Goal: Task Accomplishment & Management: Manage account settings

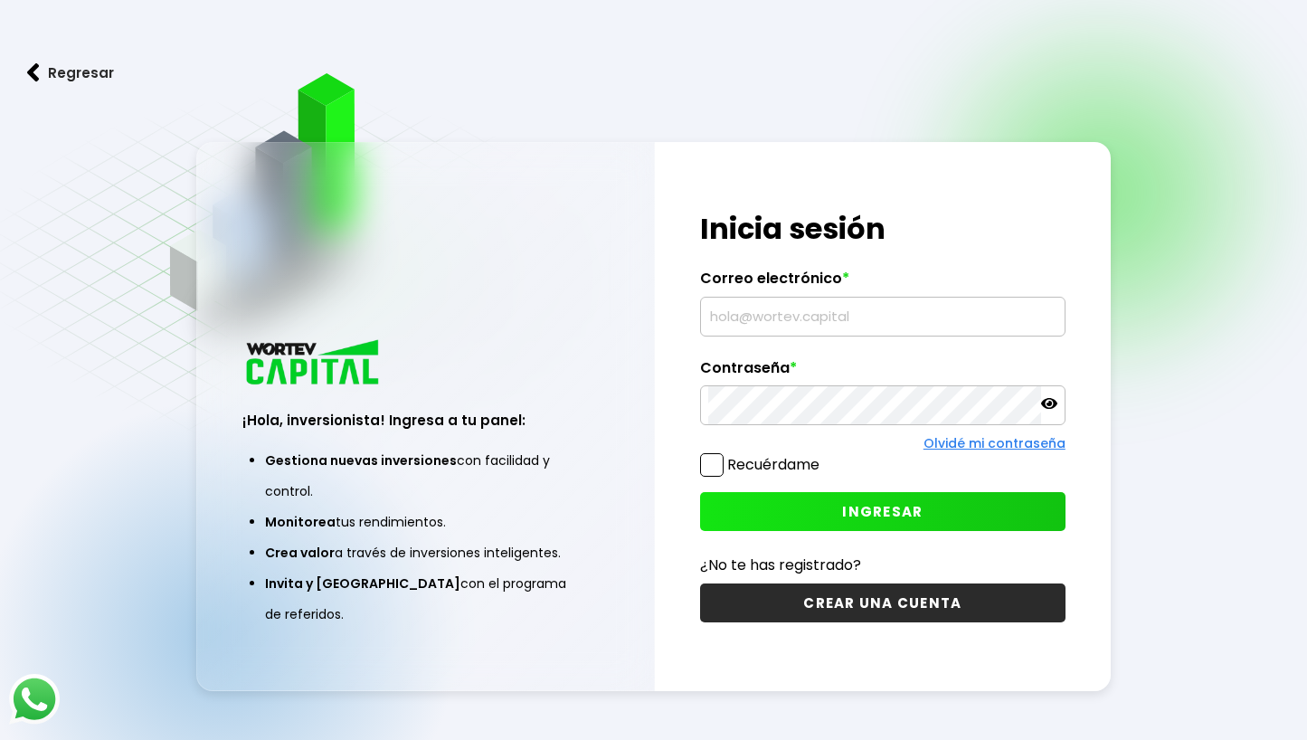
click at [773, 325] on input "text" at bounding box center [882, 317] width 349 height 38
click at [768, 311] on input "text" at bounding box center [882, 317] width 349 height 38
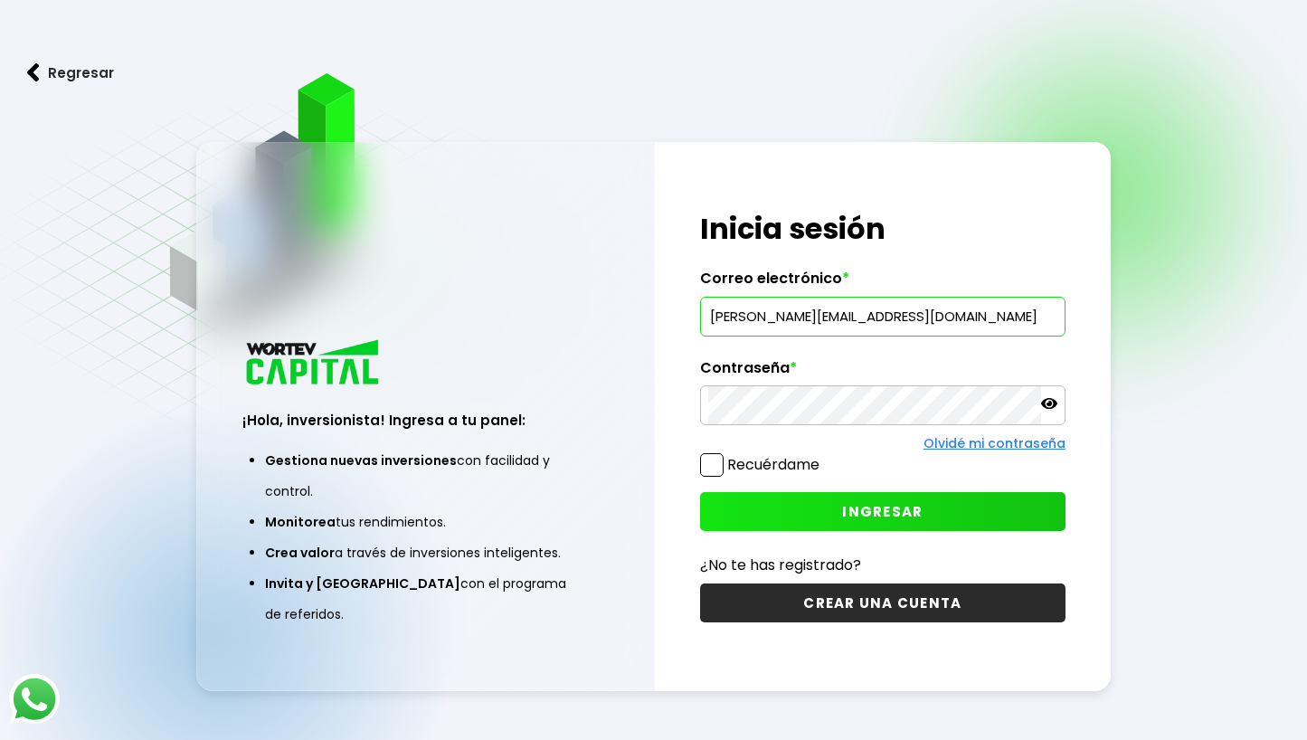
type input "[PERSON_NAME][EMAIL_ADDRESS][DOMAIN_NAME]"
click at [917, 484] on div "Recuérdame" at bounding box center [883, 469] width 366 height 32
click at [901, 501] on button "INGRESAR" at bounding box center [883, 511] width 366 height 39
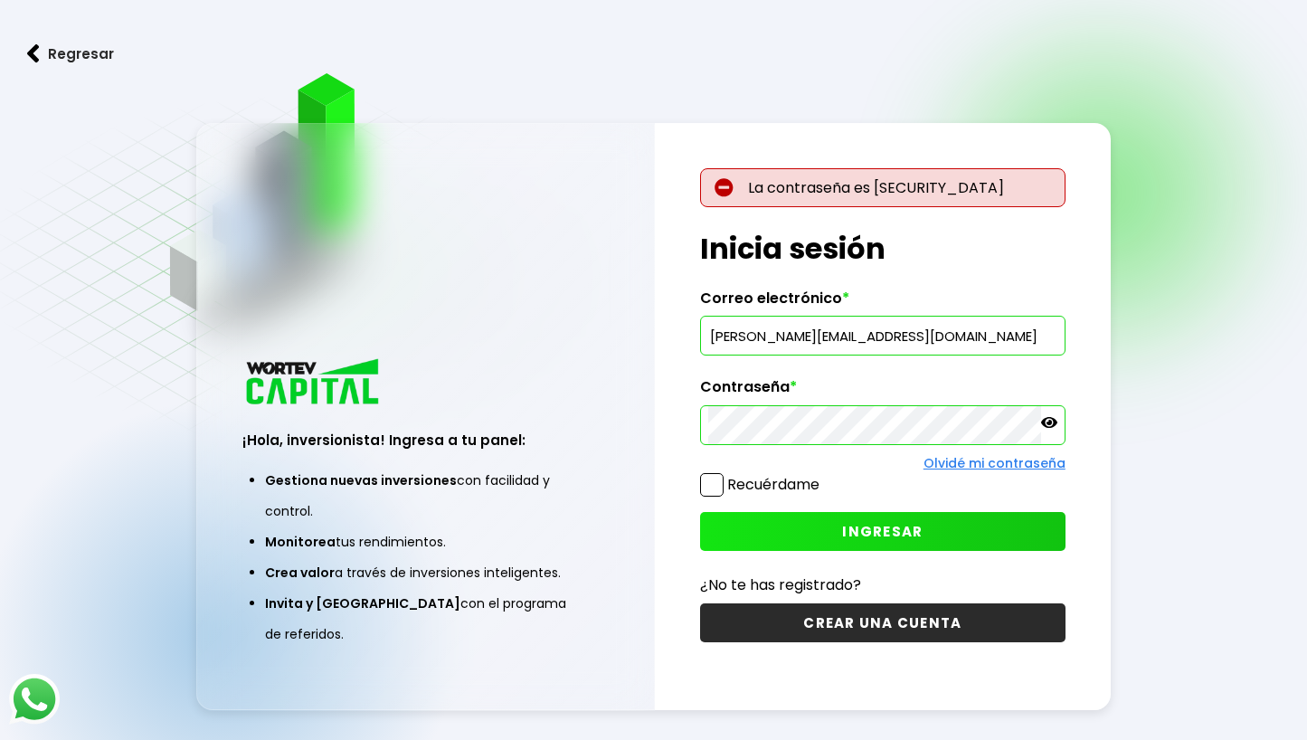
click at [1050, 415] on icon at bounding box center [1049, 422] width 16 height 16
click at [841, 520] on button "INGRESAR" at bounding box center [883, 531] width 366 height 39
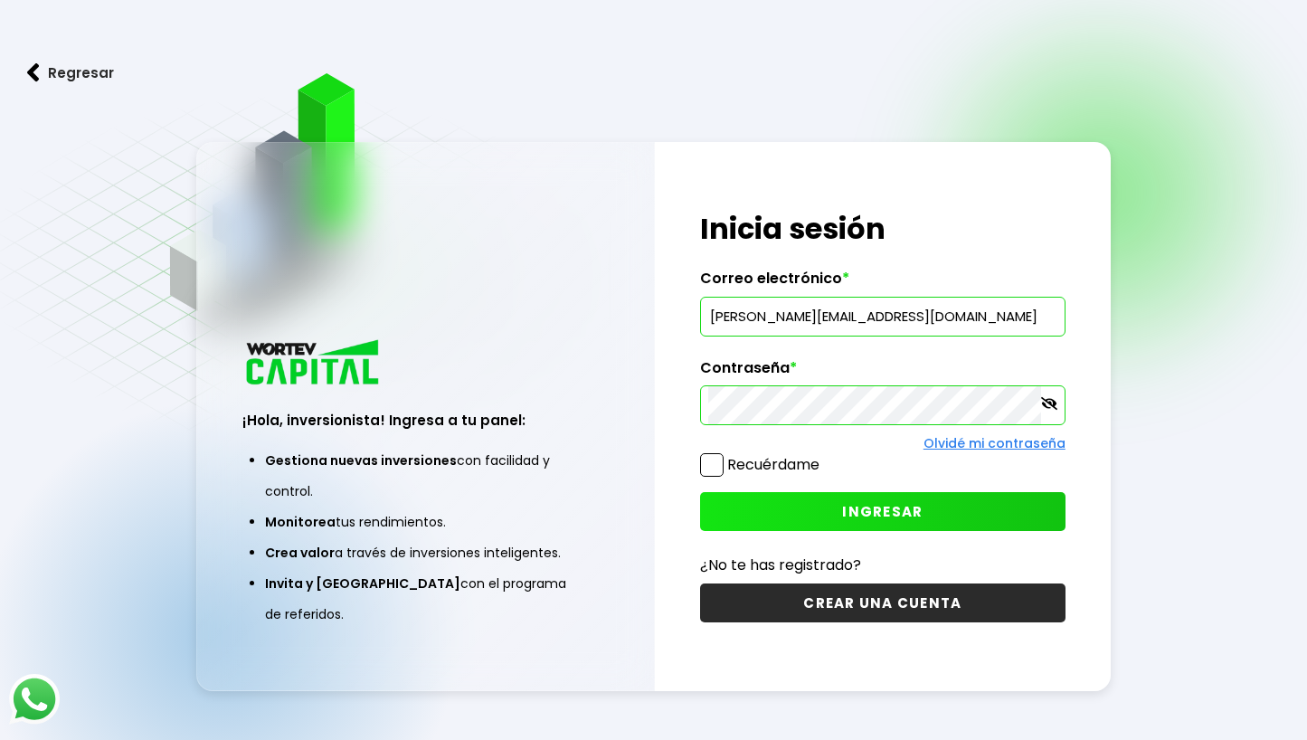
click at [801, 510] on button "INGRESAR" at bounding box center [883, 511] width 366 height 39
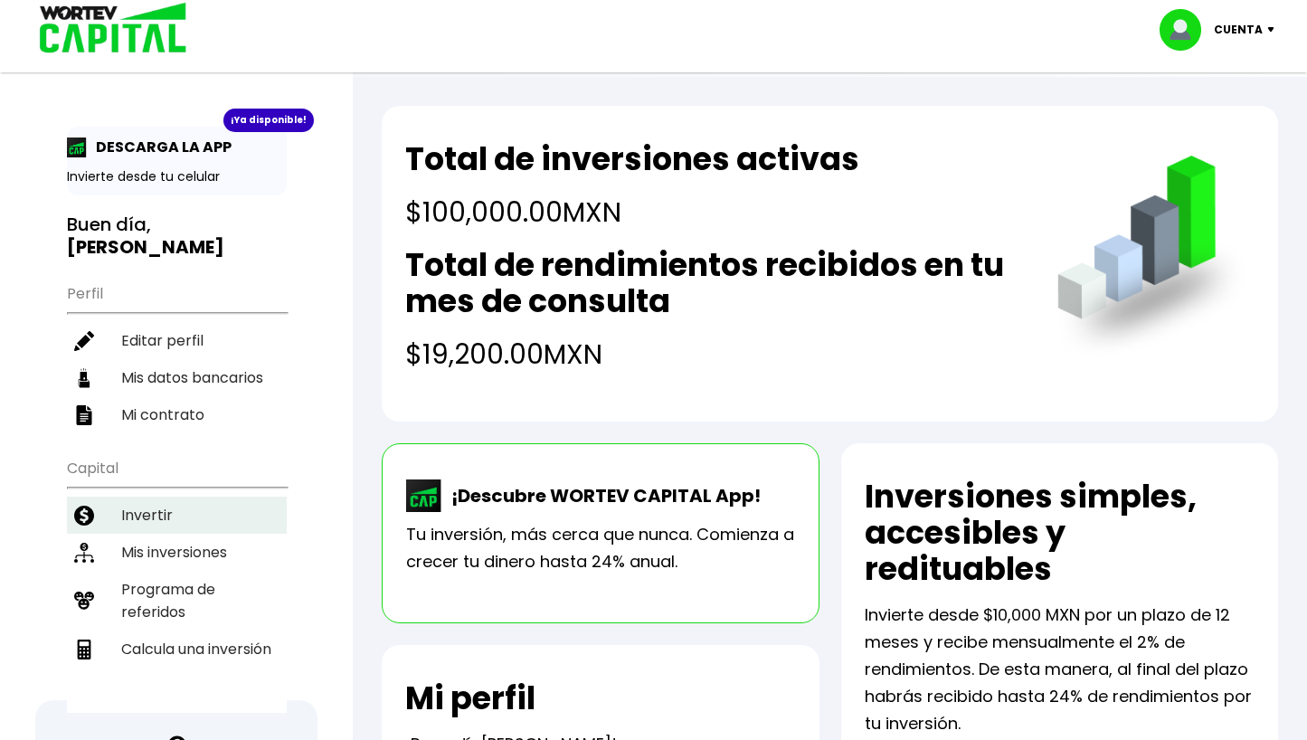
click at [171, 508] on li "Invertir" at bounding box center [177, 515] width 220 height 37
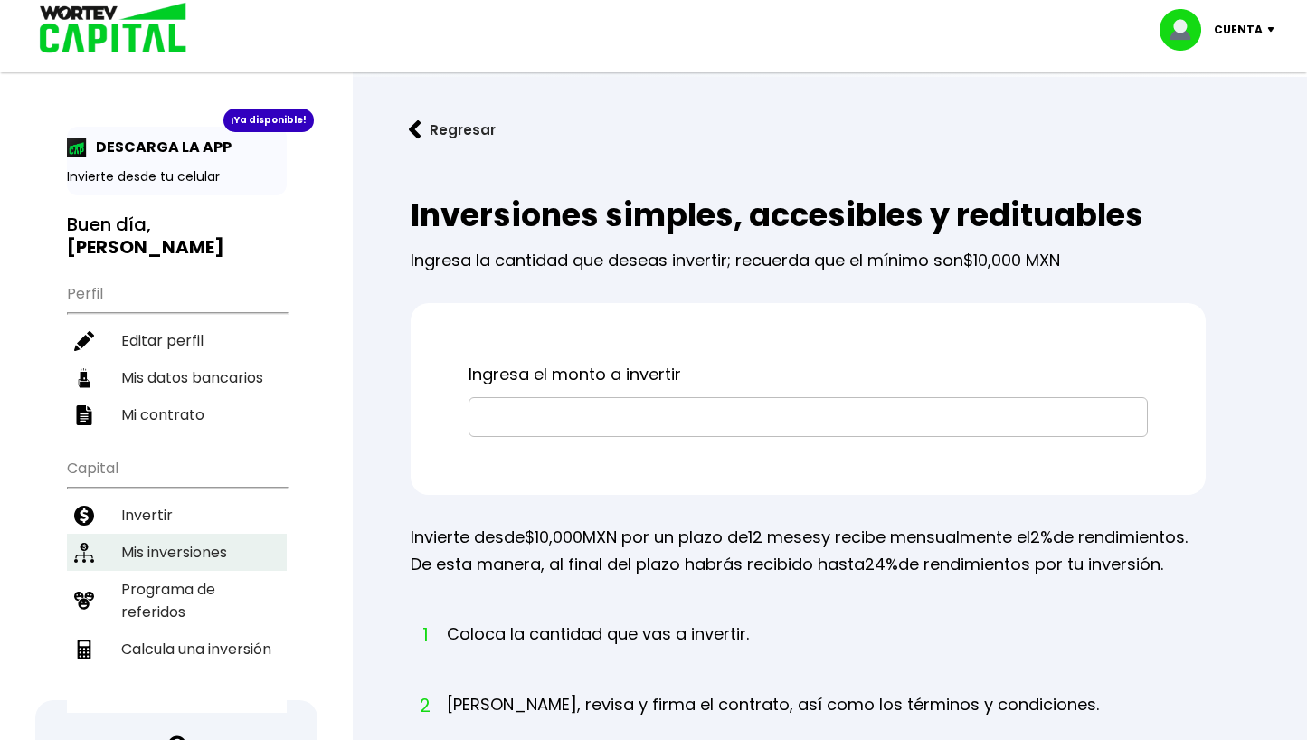
click at [222, 552] on li "Mis inversiones" at bounding box center [177, 552] width 220 height 37
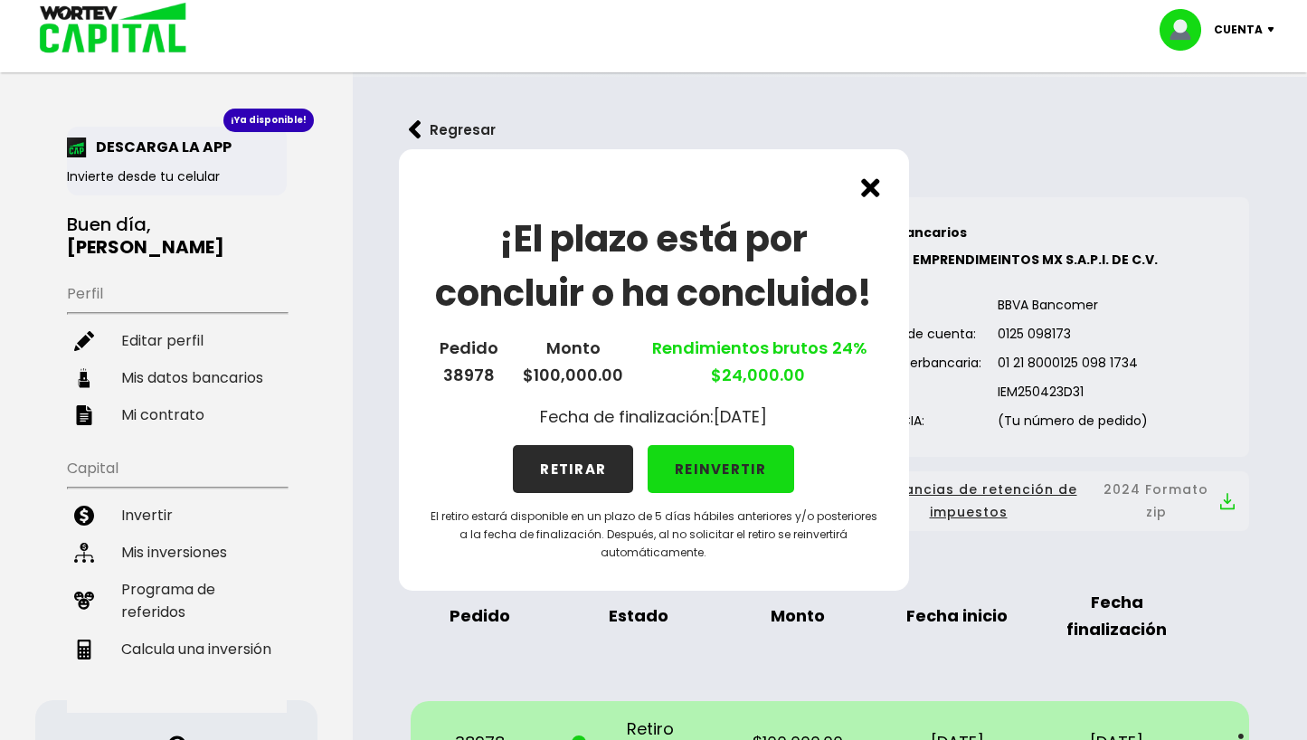
click at [744, 470] on button "REINVERTIR" at bounding box center [721, 469] width 147 height 48
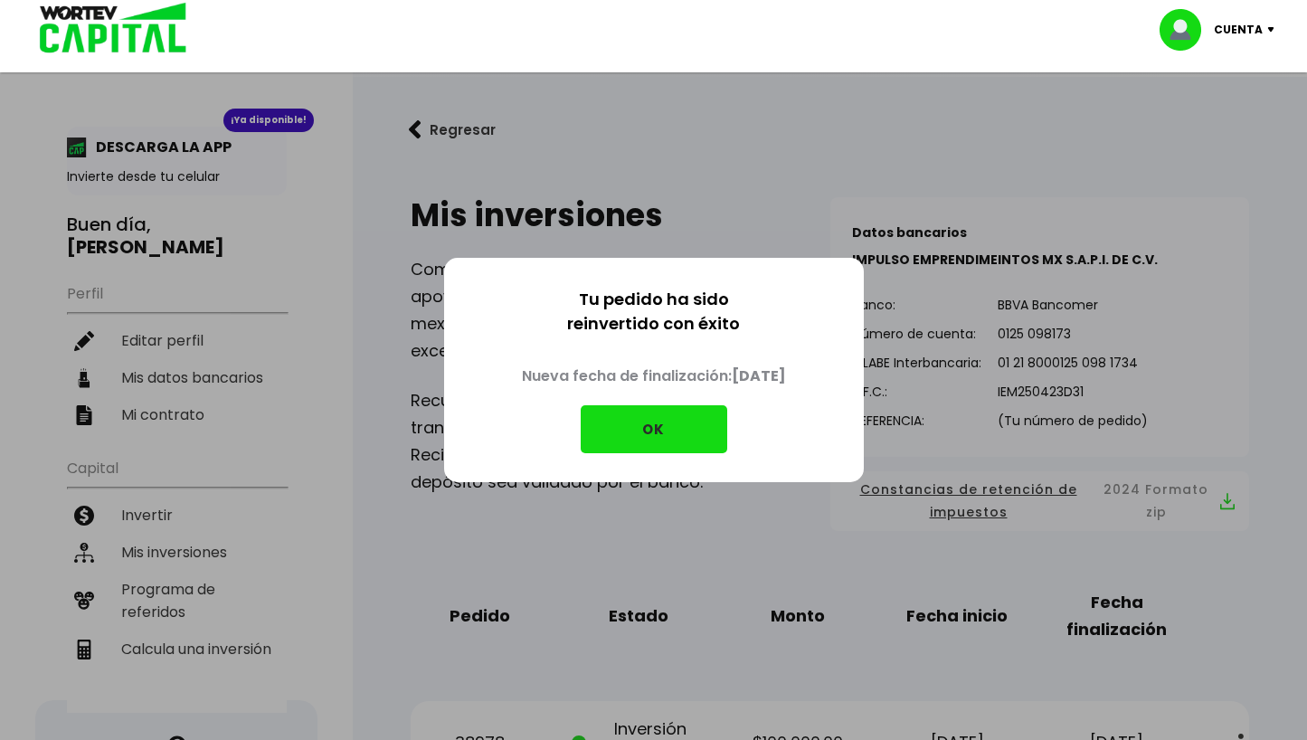
click at [686, 428] on button "OK" at bounding box center [654, 429] width 147 height 48
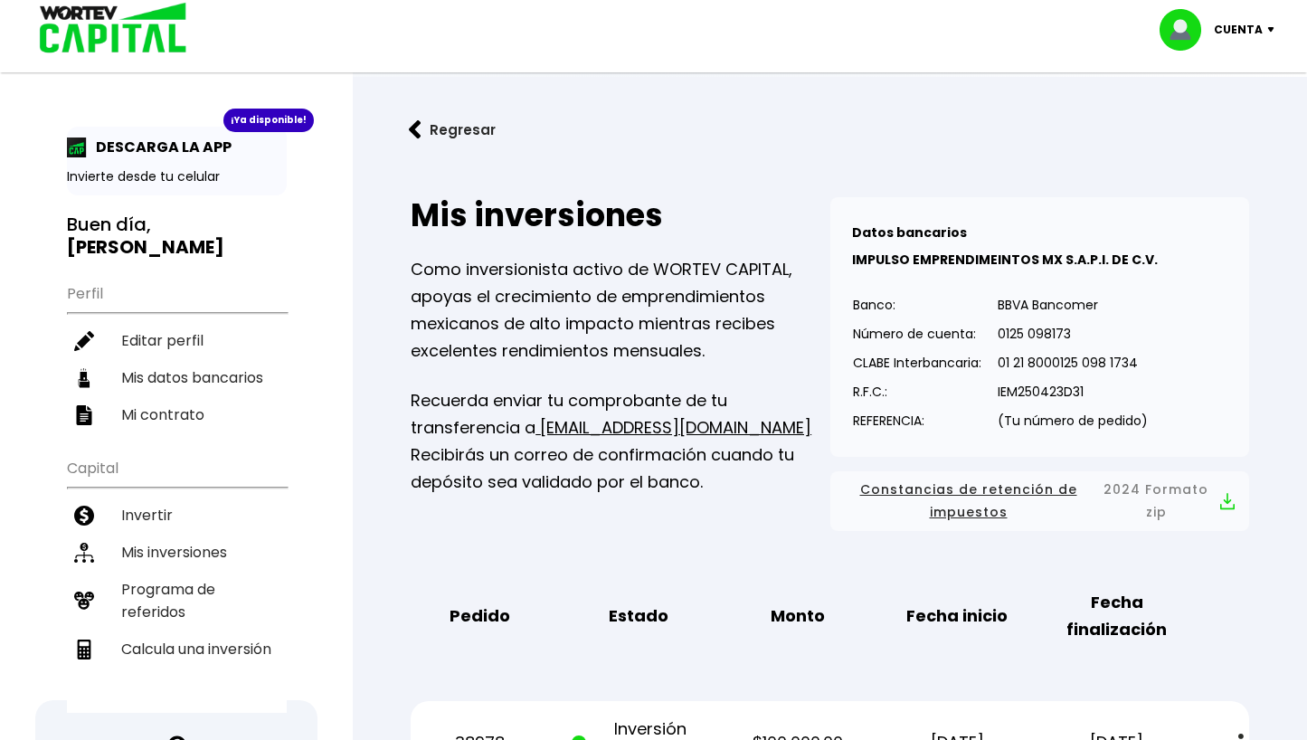
click at [737, 526] on div "Mis inversiones Como inversionista activo de WORTEV CAPITAL, apoyas el crecimie…" at bounding box center [620, 364] width 419 height 334
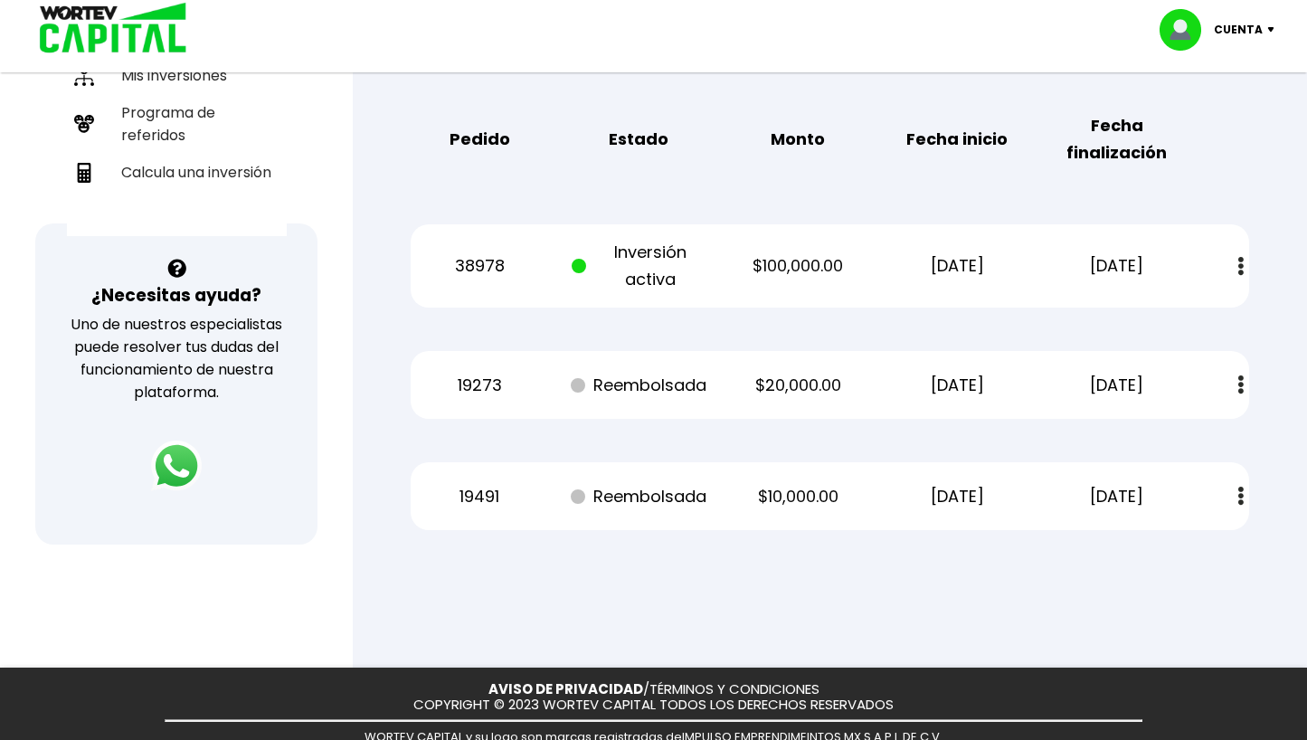
scroll to position [424, 0]
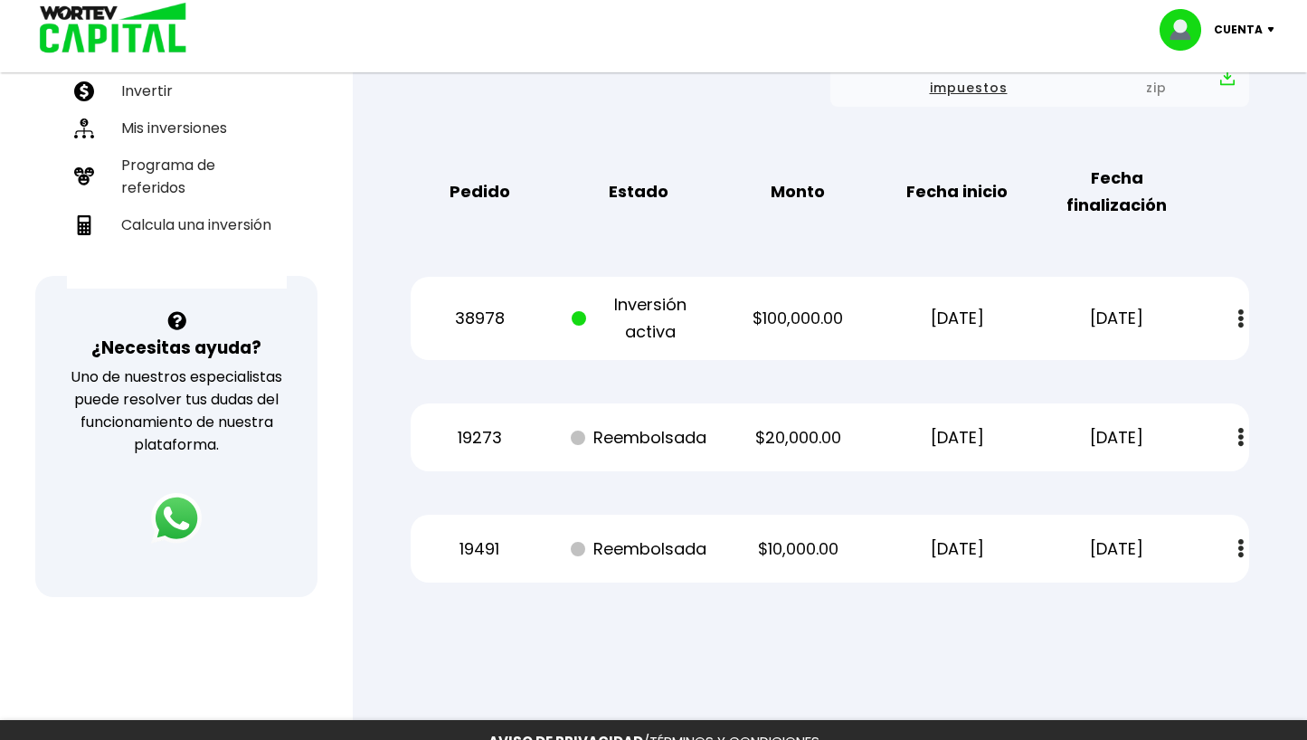
click at [1239, 317] on img at bounding box center [1241, 318] width 5 height 19
click at [760, 384] on div "Mis inversiones Como inversionista activo de WORTEV CAPITAL, apoyas el crecimie…" at bounding box center [830, 178] width 897 height 868
click at [756, 249] on div "Mis inversiones Como inversionista activo de WORTEV CAPITAL, apoyas el crecimie…" at bounding box center [830, 178] width 897 height 868
click at [550, 290] on div "38978 Inversión activa $100,000.00 [DATE] [DATE] Estado de cuenta" at bounding box center [830, 318] width 839 height 83
click at [549, 454] on div "19273 Reembolsada $20,000.00 [DATE] [DATE] Estado de cuenta" at bounding box center [830, 438] width 839 height 68
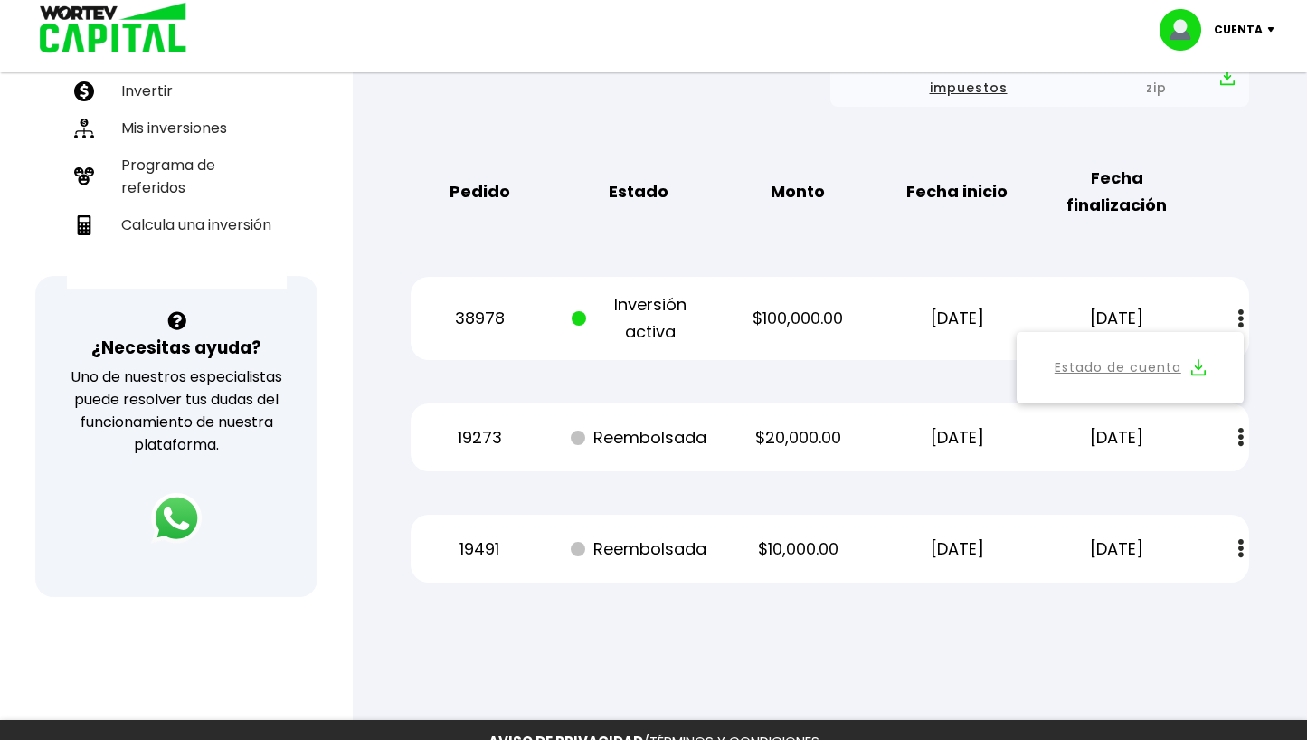
click at [1287, 349] on div "Regresar Mis inversiones Como inversionista activo de WORTEV CAPITAL, apoyas el…" at bounding box center [830, 147] width 954 height 988
click at [640, 388] on div "Mis inversiones Como inversionista activo de WORTEV CAPITAL, apoyas el crecimie…" at bounding box center [830, 178] width 897 height 868
click at [463, 248] on div "Mis inversiones Como inversionista activo de WORTEV CAPITAL, apoyas el crecimie…" at bounding box center [830, 178] width 897 height 868
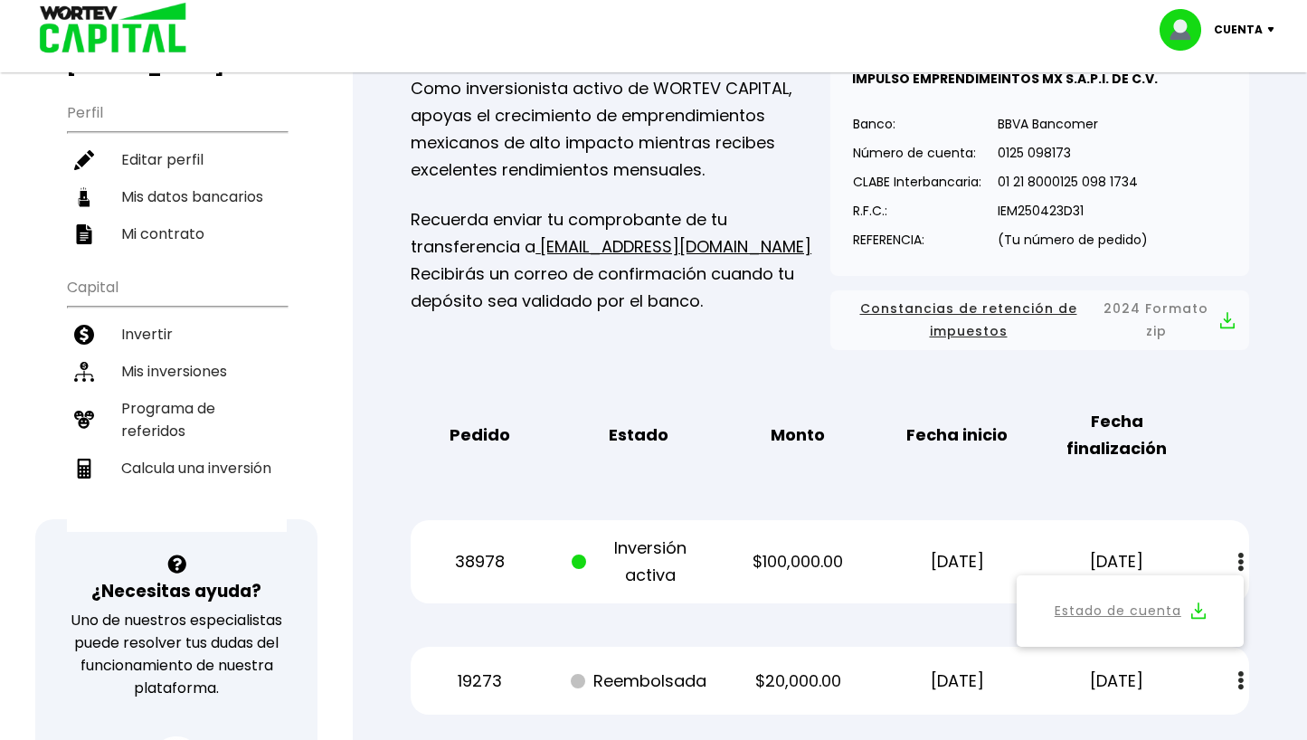
scroll to position [62, 0]
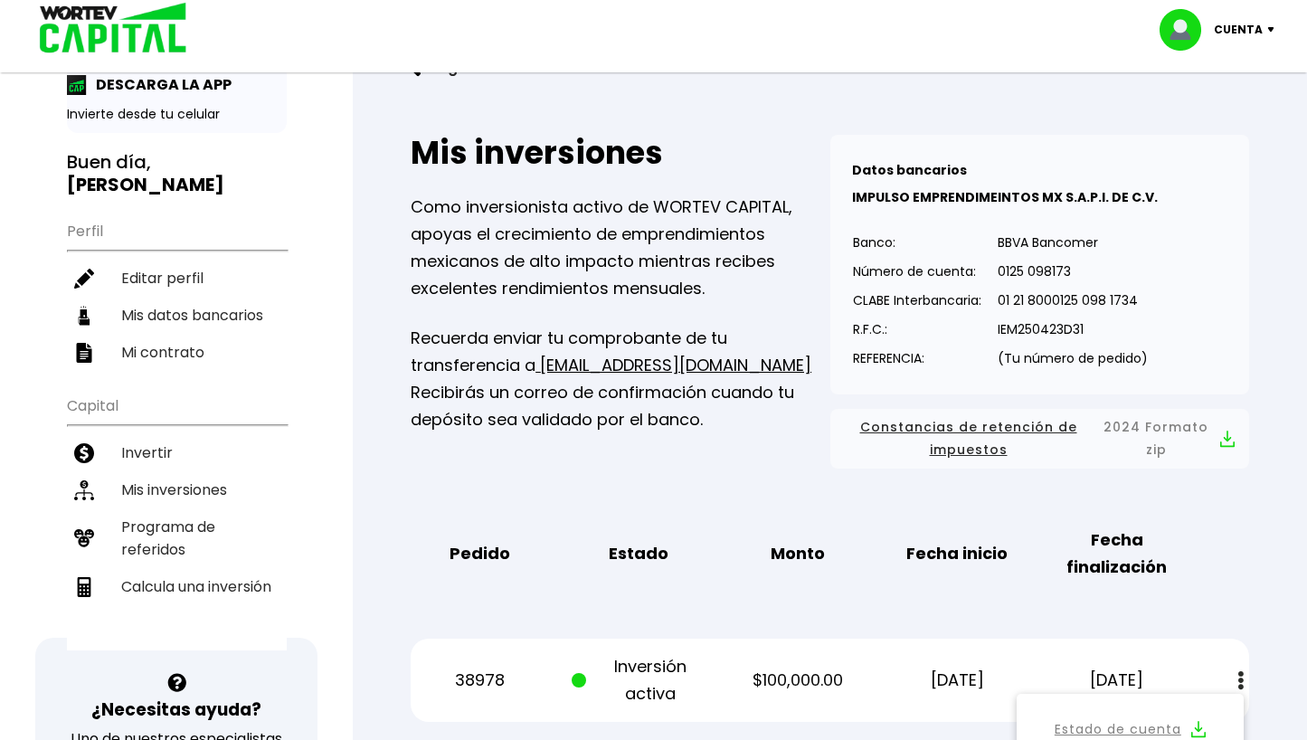
click at [1219, 514] on div "Pedido Estado Monto Fecha inicio Fecha finalización" at bounding box center [830, 553] width 839 height 83
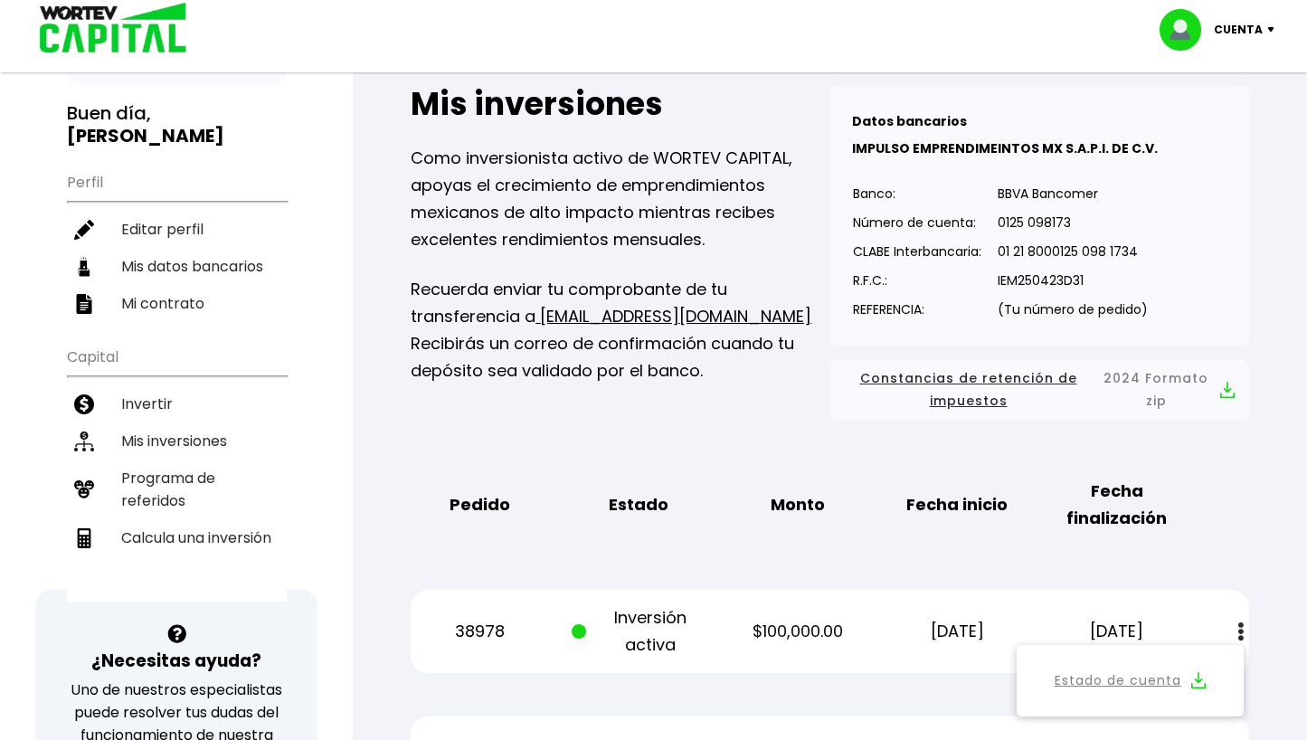
scroll to position [362, 0]
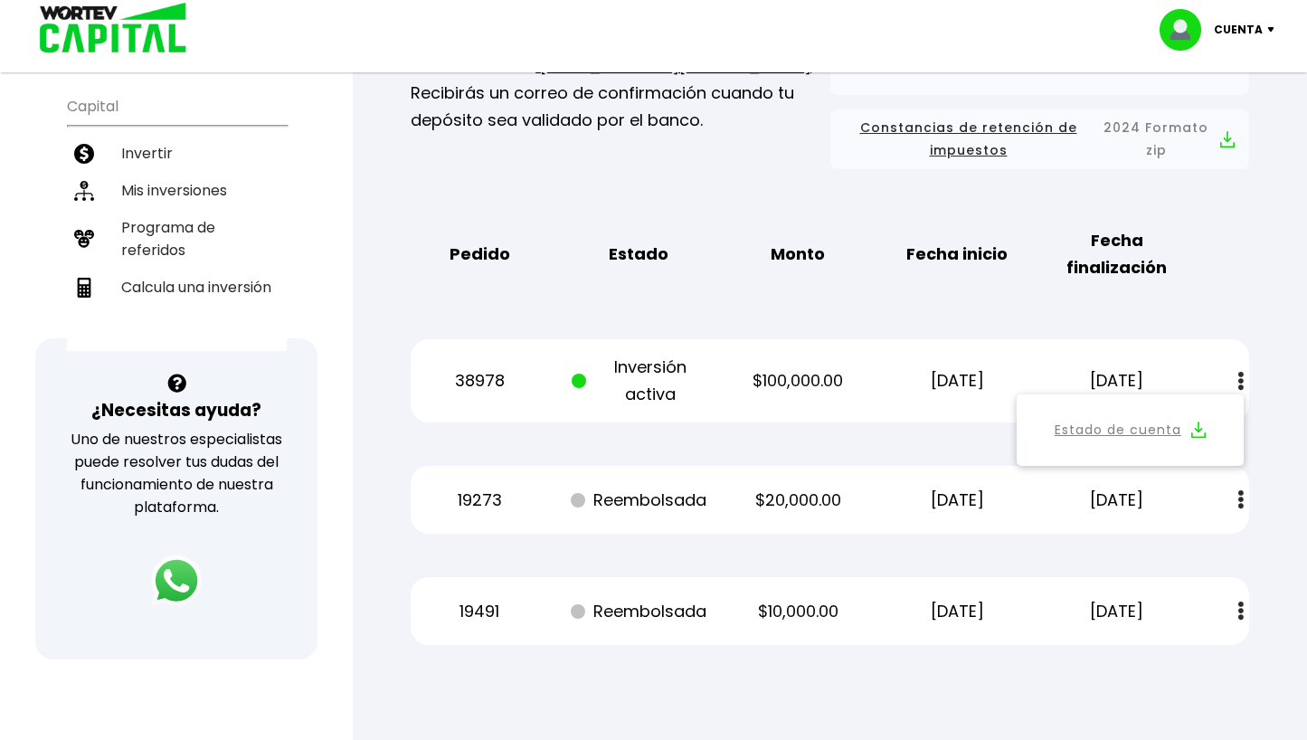
click at [534, 306] on div "Mis inversiones Como inversionista activo de WORTEV CAPITAL, apoyas el crecimie…" at bounding box center [830, 240] width 897 height 868
click at [900, 446] on div "Mis inversiones Como inversionista activo de WORTEV CAPITAL, apoyas el crecimie…" at bounding box center [830, 240] width 897 height 868
click at [761, 431] on div "Mis inversiones Como inversionista activo de WORTEV CAPITAL, apoyas el crecimie…" at bounding box center [830, 240] width 897 height 868
click at [765, 235] on div "Pedido Estado Monto Fecha inicio Fecha finalización" at bounding box center [830, 254] width 839 height 83
click at [1212, 422] on button "Estado de cuenta" at bounding box center [1130, 430] width 205 height 50
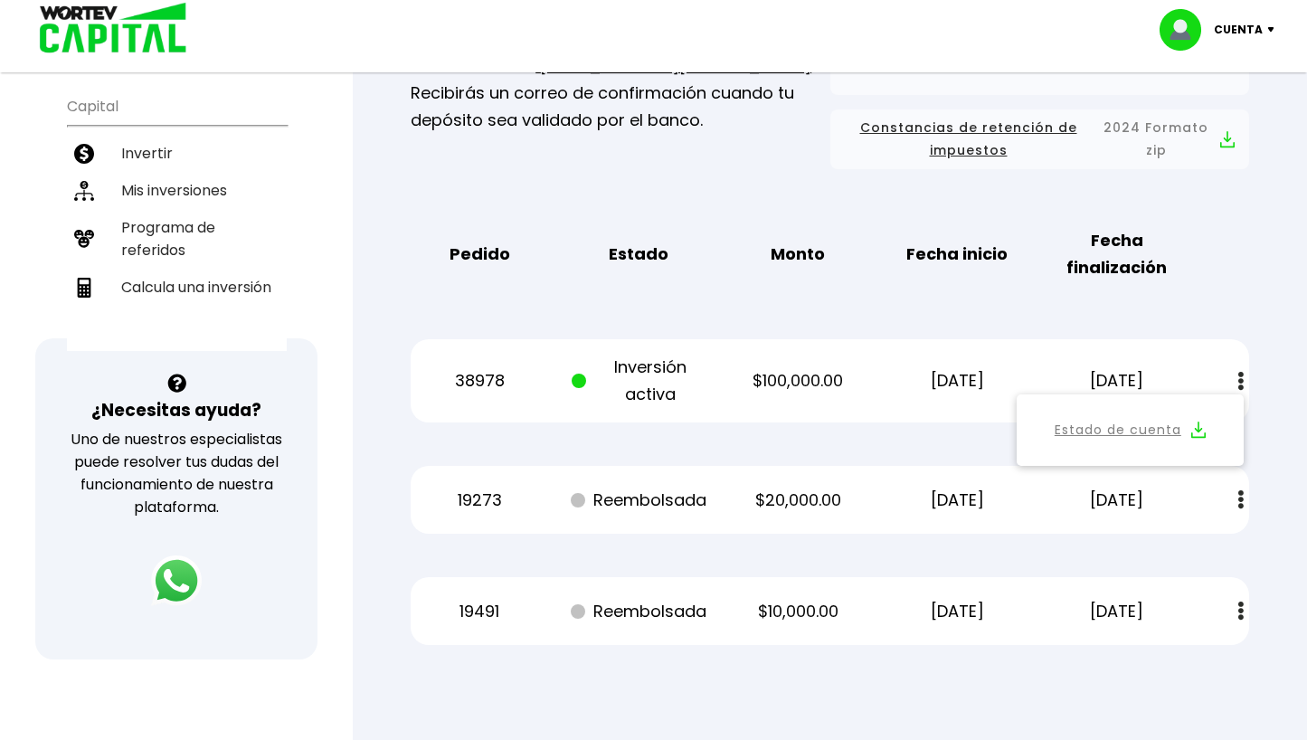
click at [714, 226] on div "Pedido Estado Monto Fecha inicio Fecha finalización" at bounding box center [830, 254] width 839 height 83
click at [986, 194] on div "Mis inversiones Como inversionista activo de WORTEV CAPITAL, apoyas el crecimie…" at bounding box center [830, 240] width 897 height 868
click at [831, 156] on div "Constancias de retención de impuestos 2024 Formato zip" at bounding box center [1040, 139] width 419 height 60
click at [1291, 368] on div "Regresar Mis inversiones Como inversionista activo de WORTEV CAPITAL, apoyas el…" at bounding box center [830, 209] width 954 height 988
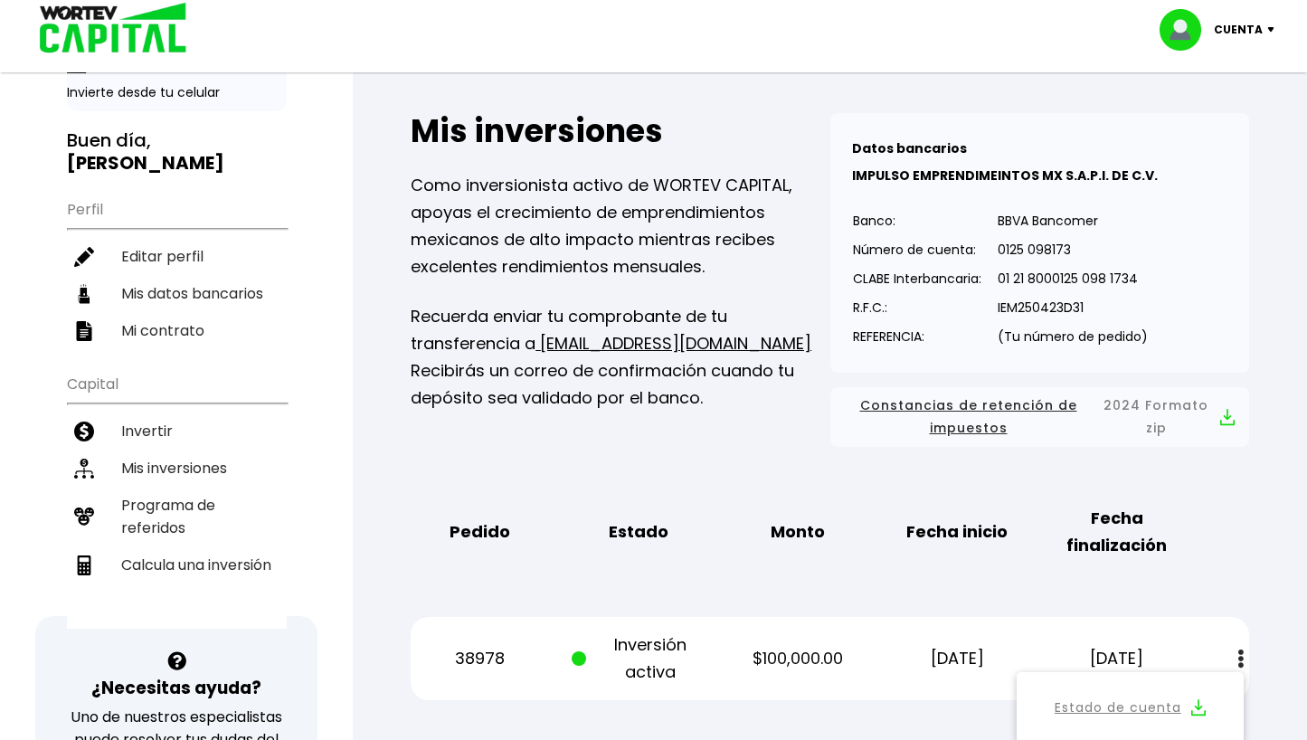
scroll to position [62, 0]
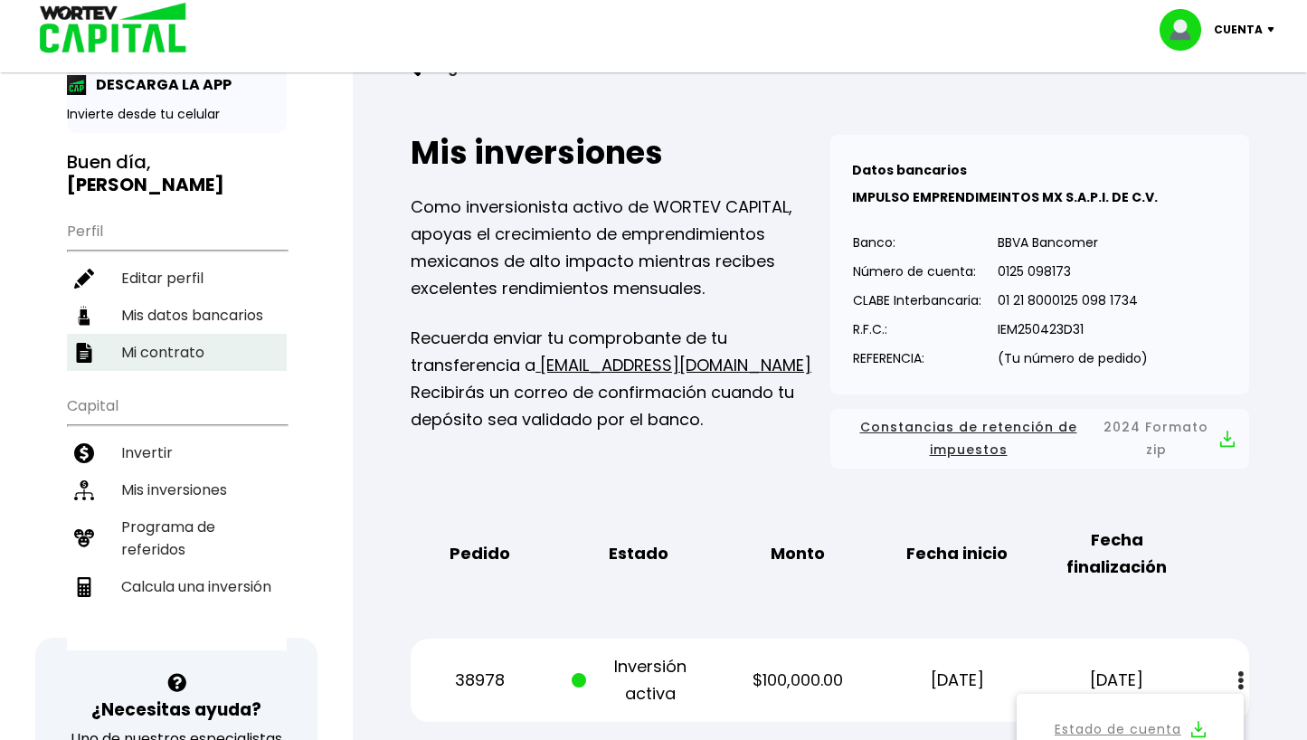
click at [166, 359] on li "Mi contrato" at bounding box center [177, 352] width 220 height 37
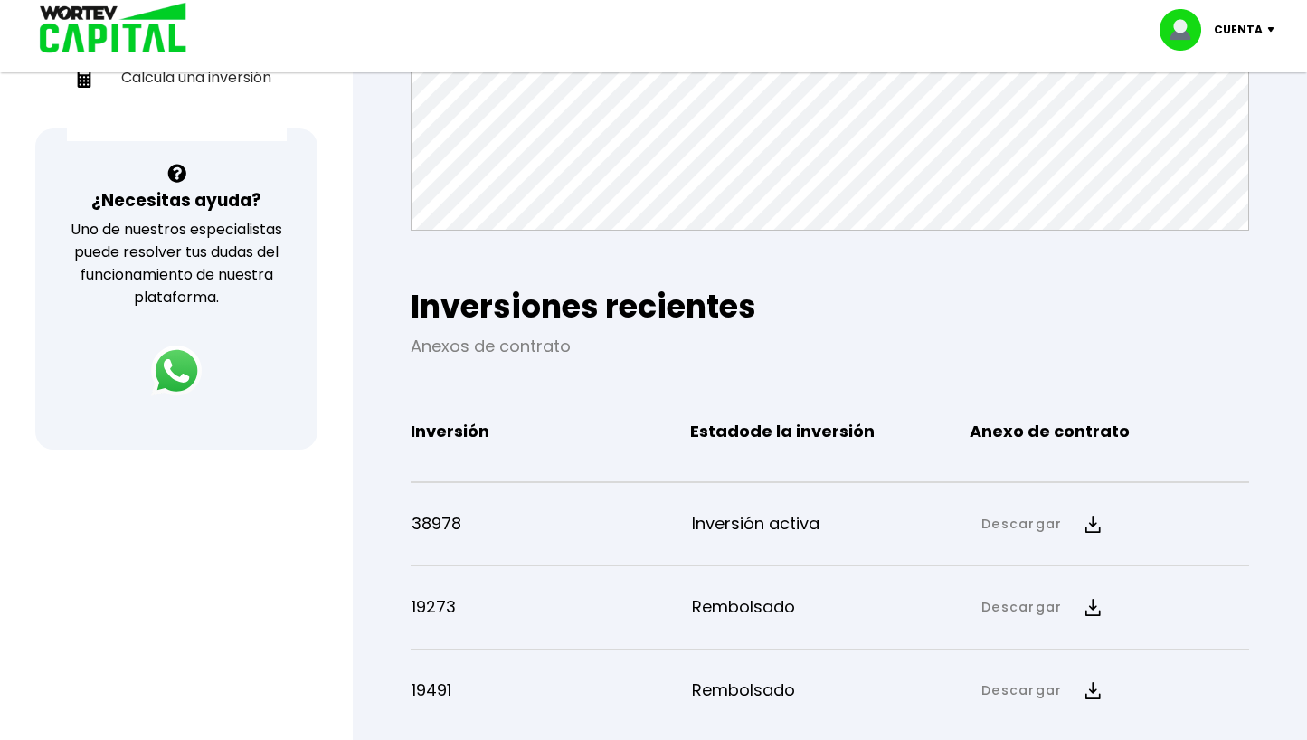
scroll to position [16, 0]
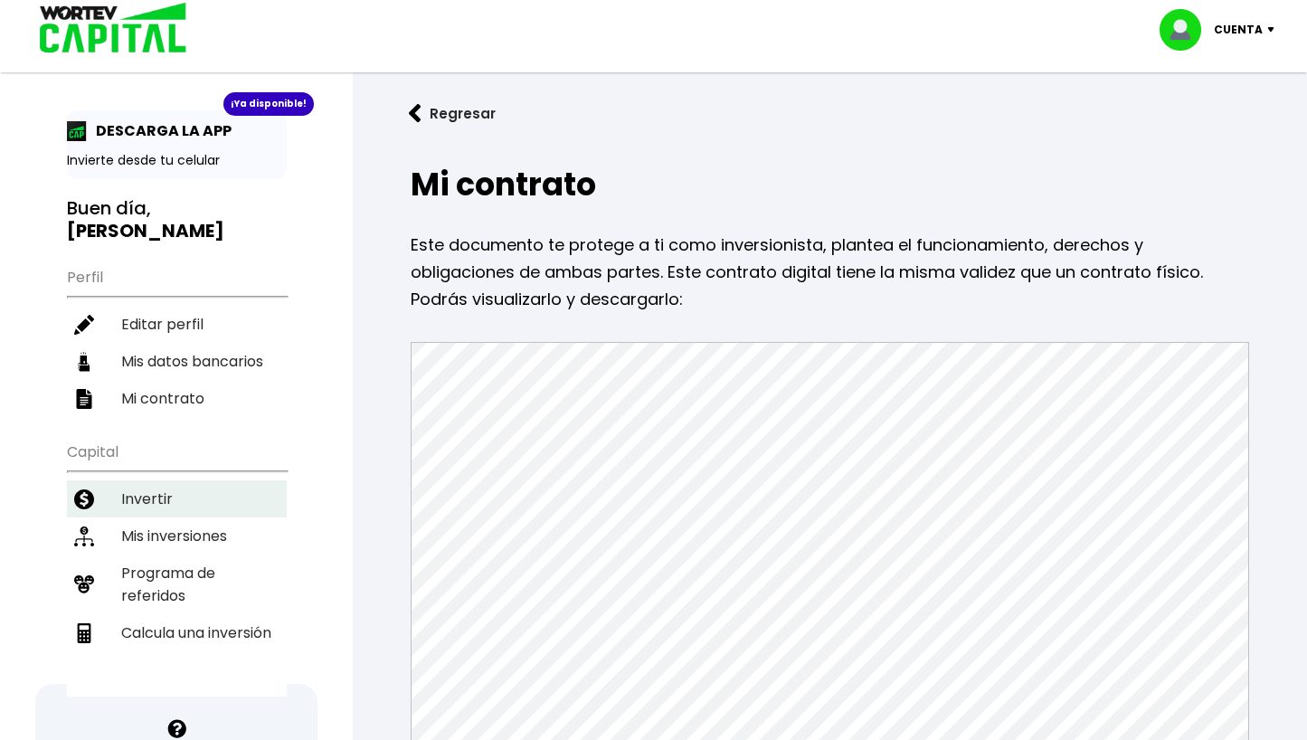
click at [168, 508] on li "Invertir" at bounding box center [177, 498] width 220 height 37
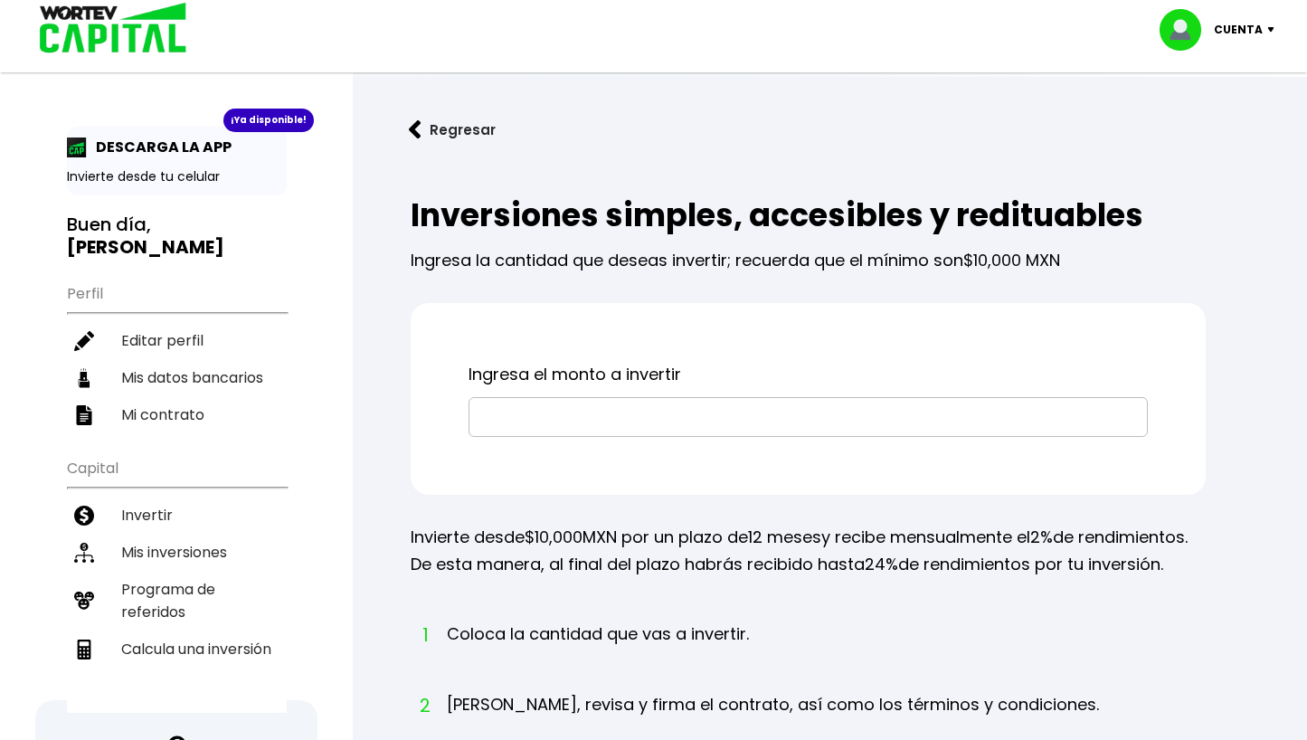
scroll to position [242, 0]
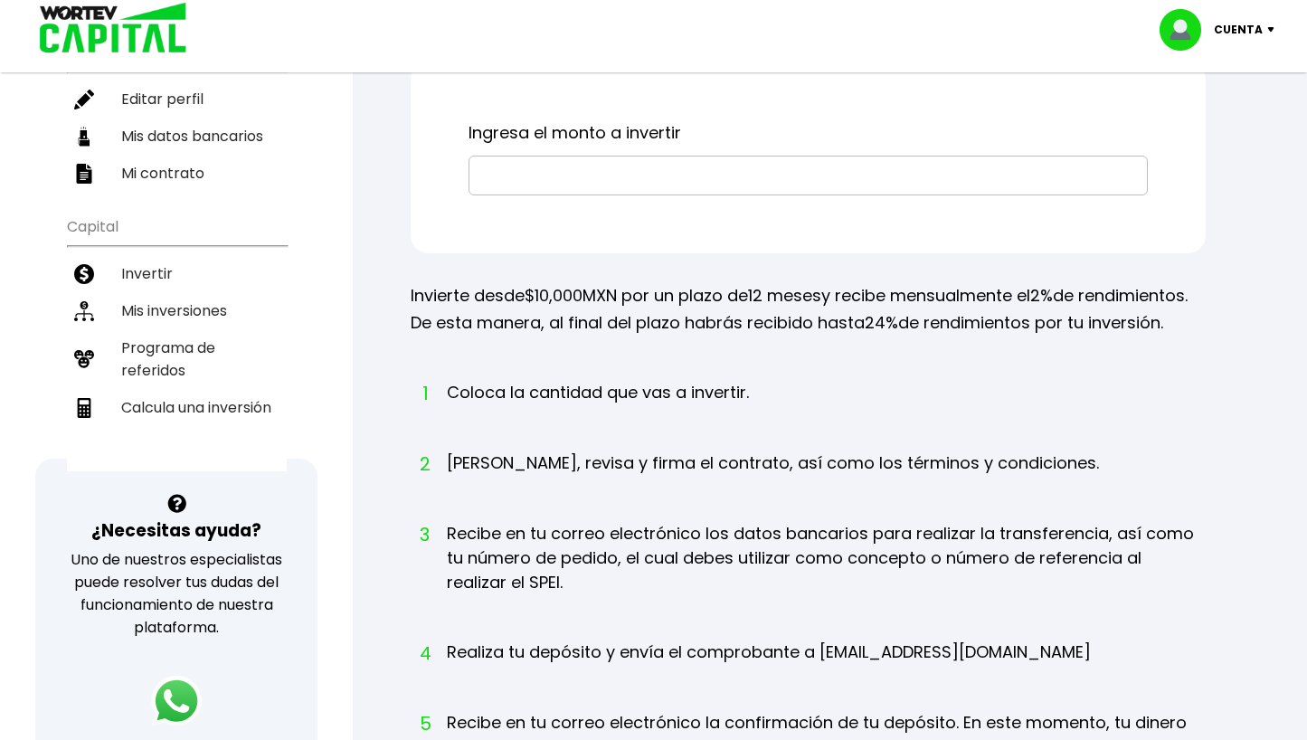
click at [200, 305] on li "Mis inversiones" at bounding box center [177, 310] width 220 height 37
